Goal: Task Accomplishment & Management: Manage account settings

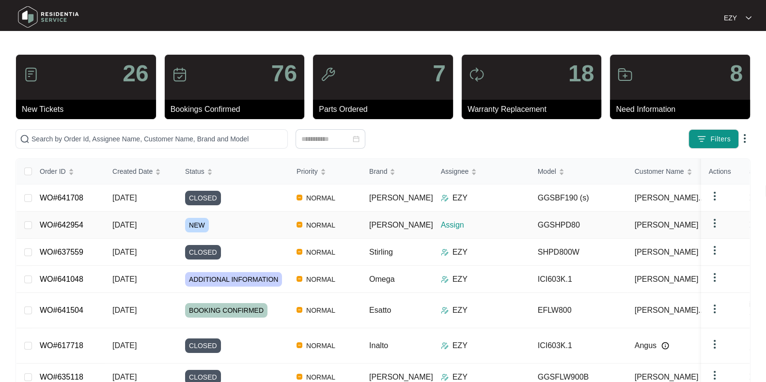
click at [227, 229] on div "NEW" at bounding box center [237, 225] width 104 height 15
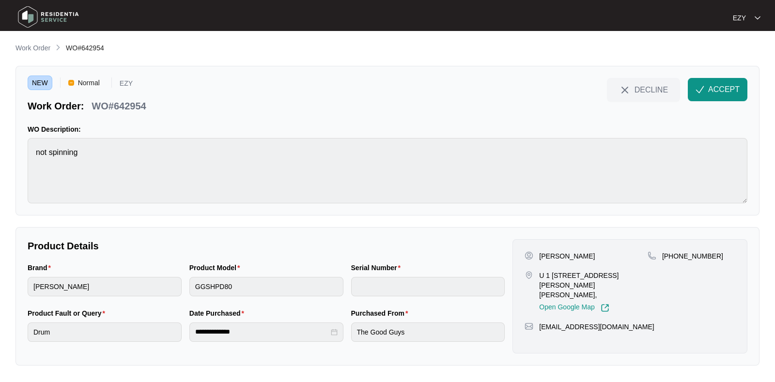
click at [130, 104] on p "WO#642954" at bounding box center [119, 106] width 54 height 14
copy div "WO#642954 DECLINE ACCEPT"
click at [544, 249] on div "[PERSON_NAME] U 1 2 [PERSON_NAME][GEOGRAPHIC_DATA][PERSON_NAME], Open Google Ma…" at bounding box center [630, 296] width 235 height 114
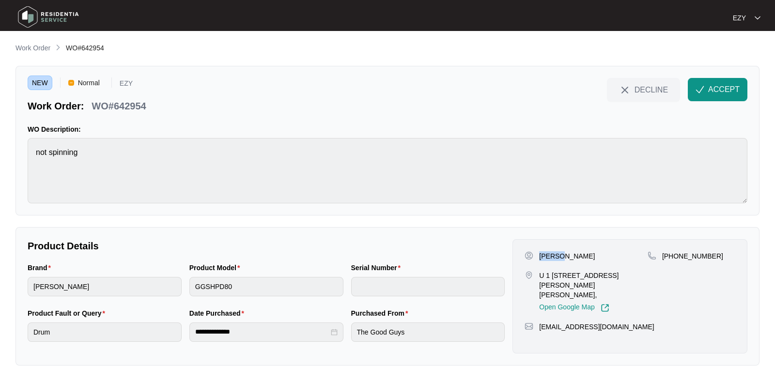
click at [544, 249] on div "[PERSON_NAME] U 1 2 [PERSON_NAME][GEOGRAPHIC_DATA][PERSON_NAME], Open Google Ma…" at bounding box center [630, 296] width 235 height 114
copy p "[PERSON_NAME]"
click at [549, 275] on p "U 1 [STREET_ADDRESS][PERSON_NAME][PERSON_NAME]," at bounding box center [593, 285] width 109 height 29
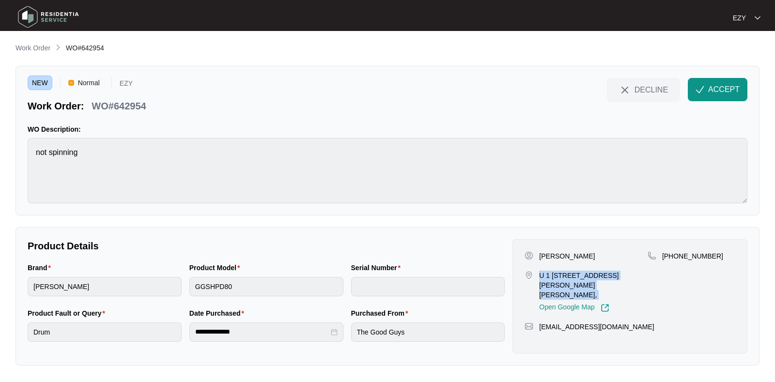
click at [549, 275] on p "U 1 [STREET_ADDRESS][PERSON_NAME][PERSON_NAME]," at bounding box center [593, 285] width 109 height 29
copy p "U 1 [STREET_ADDRESS][PERSON_NAME][PERSON_NAME],"
drag, startPoint x: 725, startPoint y: 256, endPoint x: 674, endPoint y: 257, distance: 50.9
click at [674, 257] on div "[PHONE_NUMBER]" at bounding box center [692, 256] width 88 height 10
copy p "468736075"
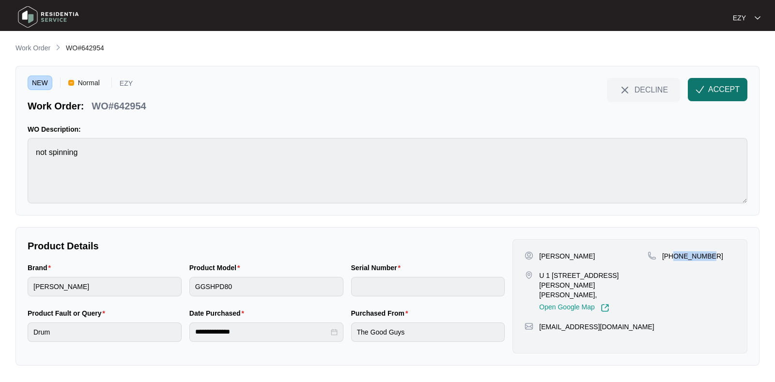
click at [728, 91] on span "ACCEPT" at bounding box center [723, 90] width 31 height 12
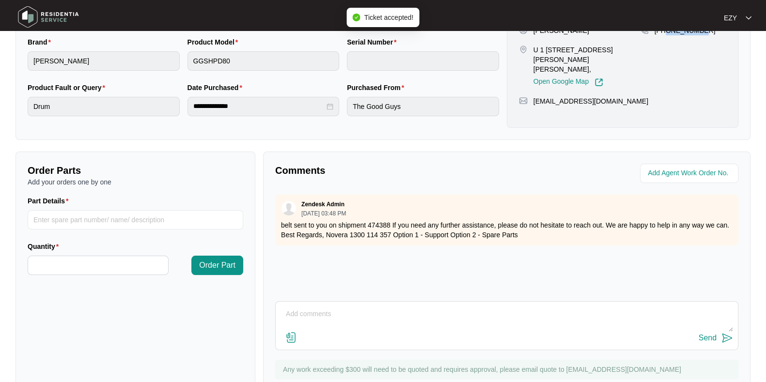
scroll to position [259, 0]
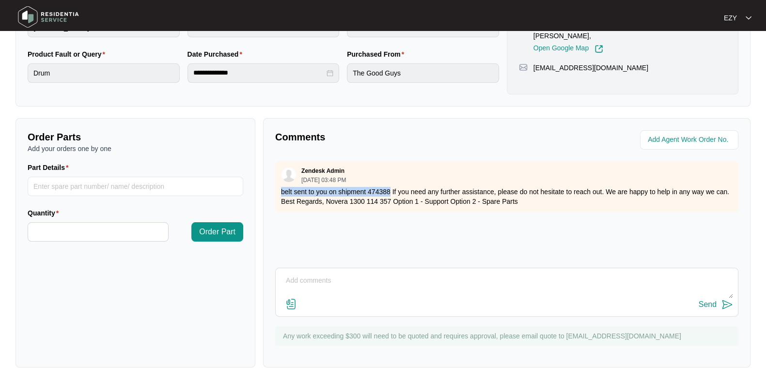
drag, startPoint x: 281, startPoint y: 189, endPoint x: 389, endPoint y: 190, distance: 107.6
click at [389, 190] on p "belt sent to you on shipment 474388 If you need any further assistance, please …" at bounding box center [507, 196] width 452 height 19
copy p "belt sent to you on shipment 474388"
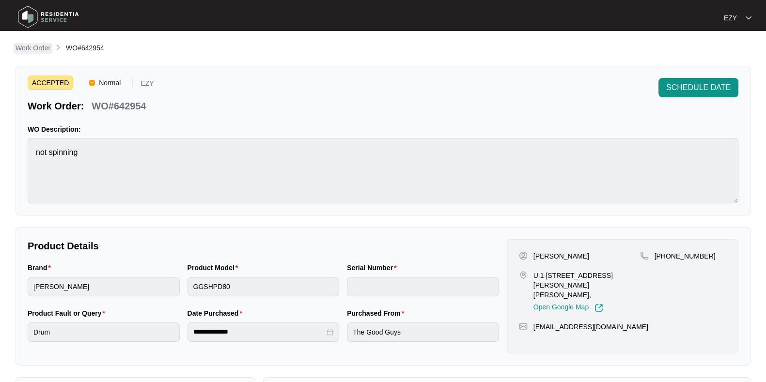
click at [40, 47] on p "Work Order" at bounding box center [33, 48] width 35 height 10
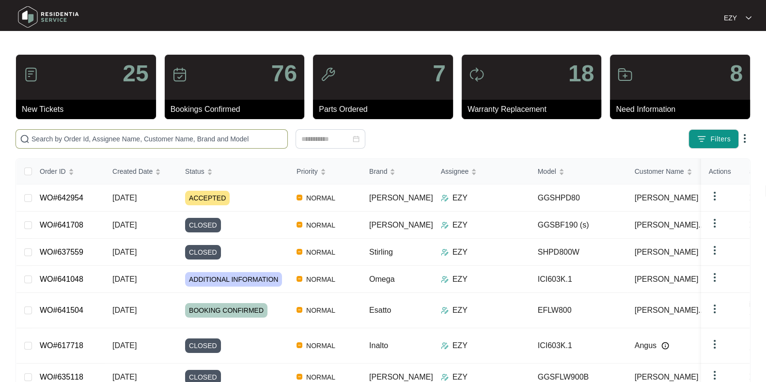
click at [189, 132] on span at bounding box center [152, 138] width 272 height 19
paste input "641708"
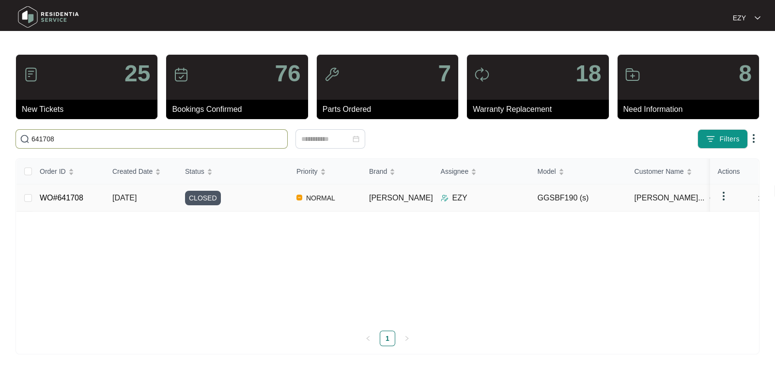
type input "641708"
click at [242, 200] on div "CLOSED" at bounding box center [237, 198] width 104 height 15
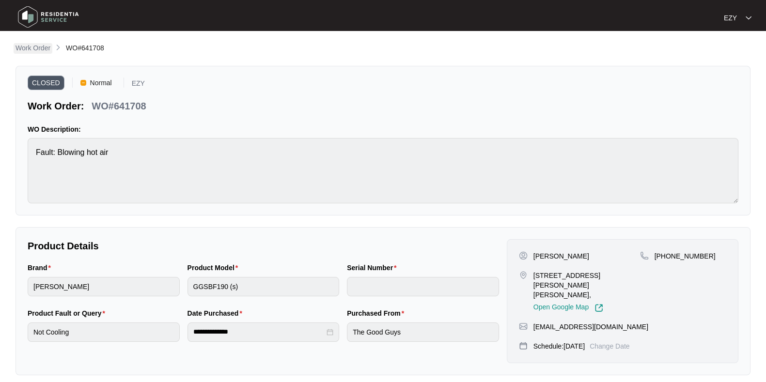
click at [37, 47] on p "Work Order" at bounding box center [33, 48] width 35 height 10
